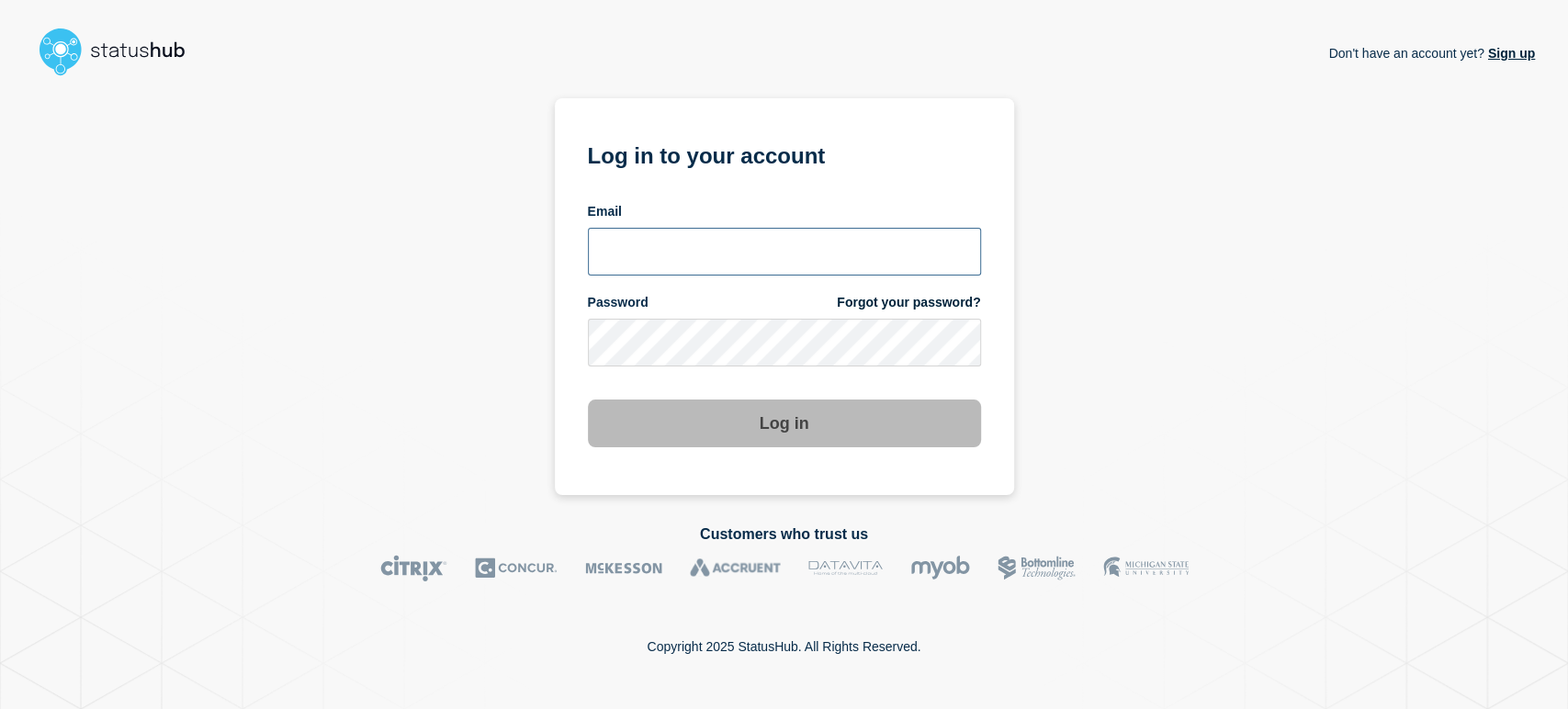
click at [736, 228] on input "email input" at bounding box center [784, 251] width 393 height 48
type input "[PERSON_NAME][EMAIL_ADDRESS][PERSON_NAME][DOMAIN_NAME]"
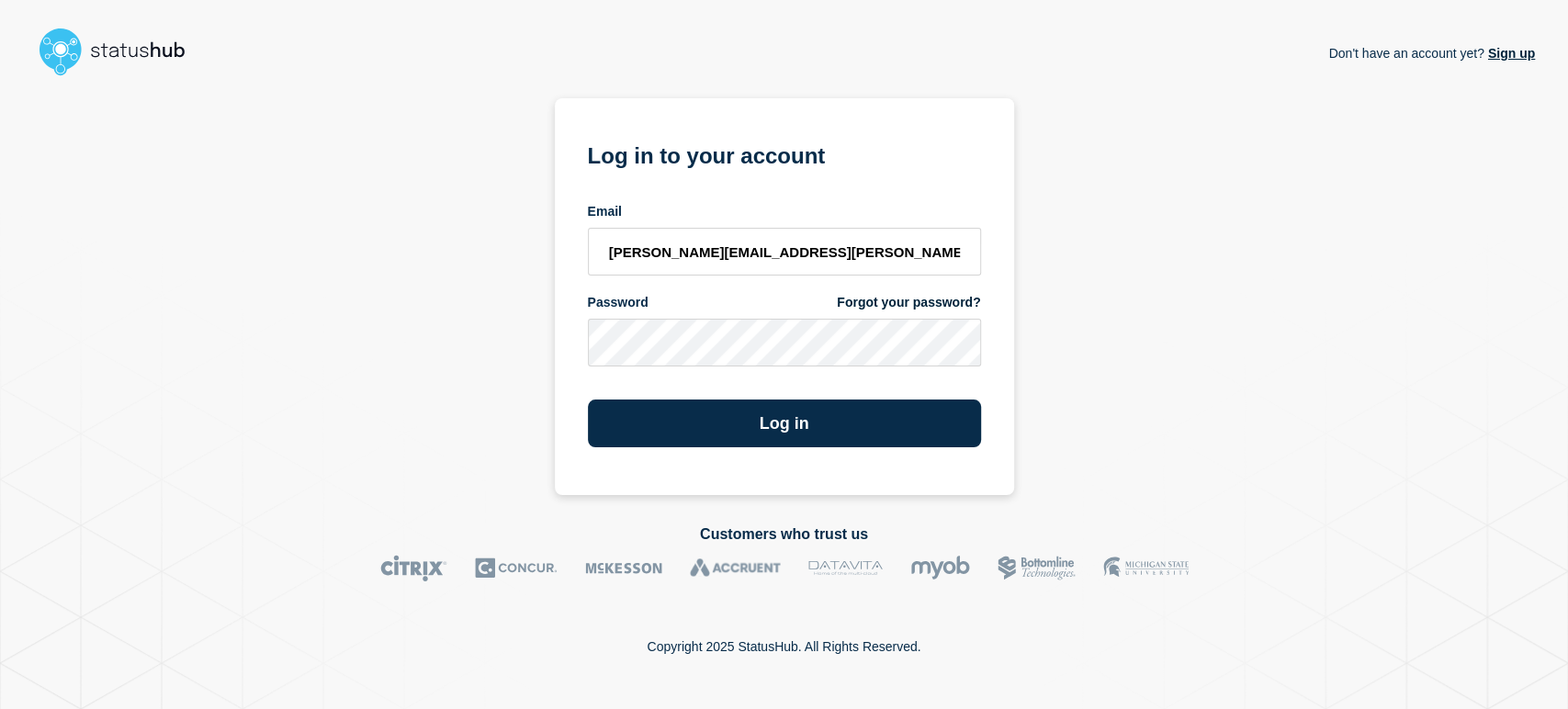
drag, startPoint x: 779, startPoint y: 273, endPoint x: 477, endPoint y: 226, distance: 305.6
click at [477, 226] on div "Don't have an account yet? Sign up Log in to your account Email [PERSON_NAME][E…" at bounding box center [784, 289] width 1502 height 412
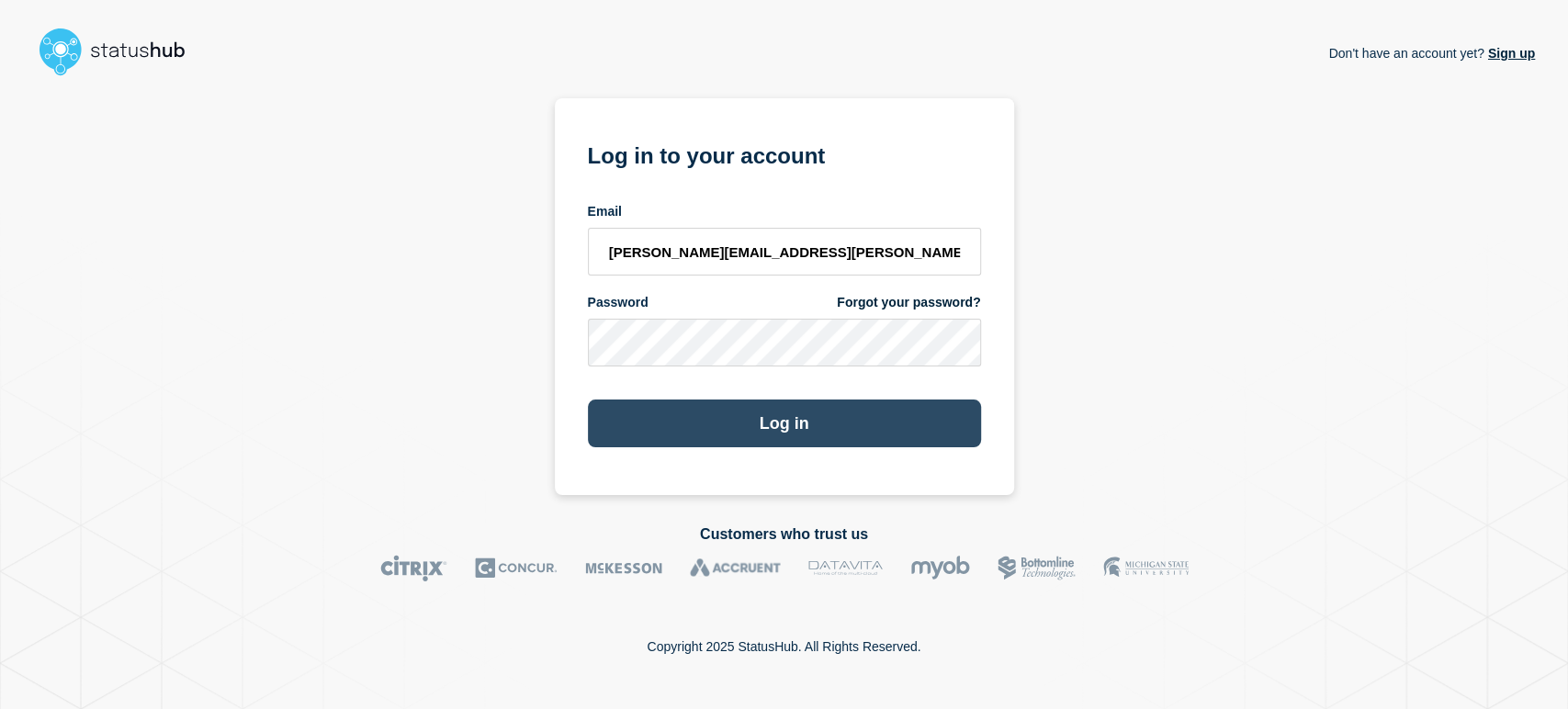
click at [633, 421] on button "Log in" at bounding box center [784, 423] width 393 height 48
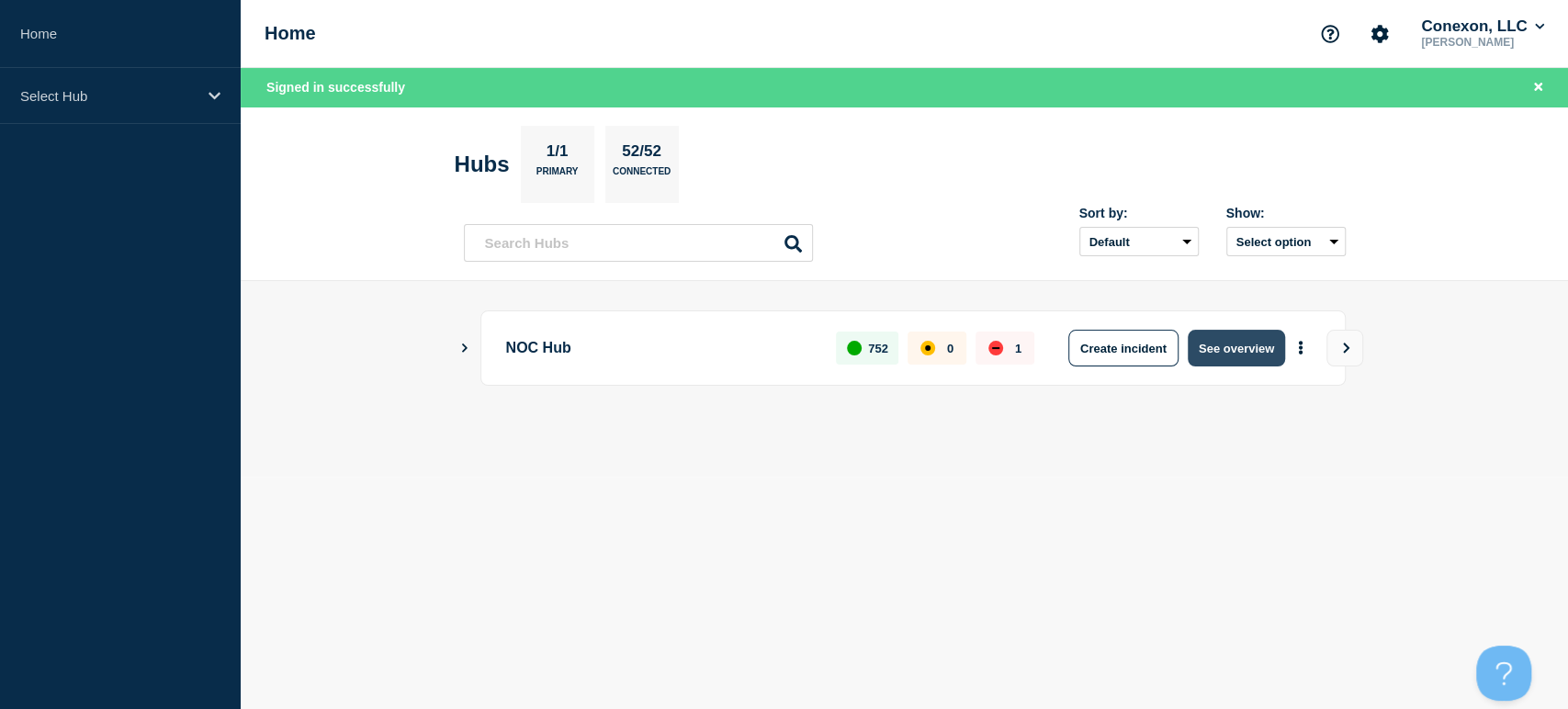
click at [1209, 346] on button "See overview" at bounding box center [1236, 348] width 97 height 36
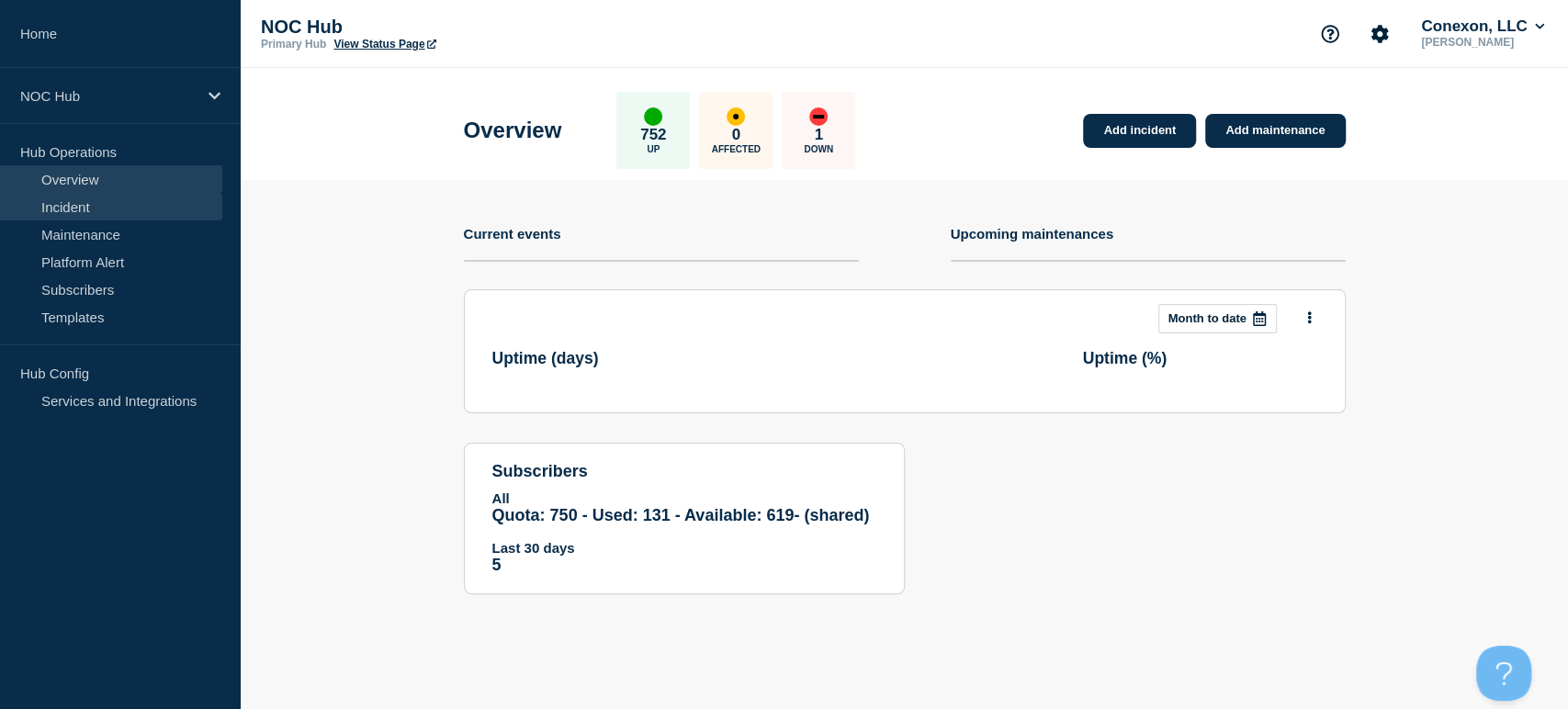
click at [99, 209] on link "Incident" at bounding box center [111, 206] width 223 height 28
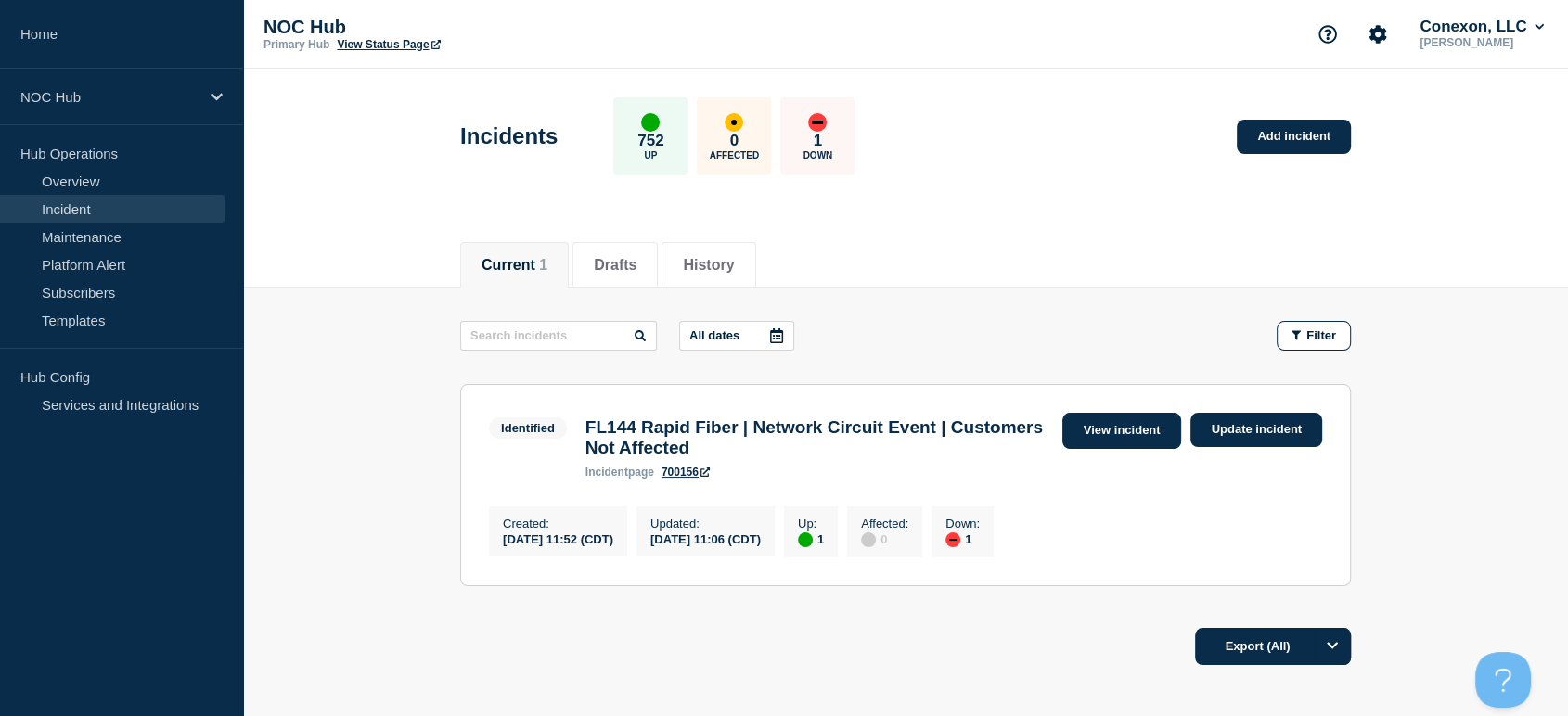
click at [1100, 435] on link "View incident" at bounding box center [1122, 430] width 120 height 36
